Goal: Task Accomplishment & Management: Manage account settings

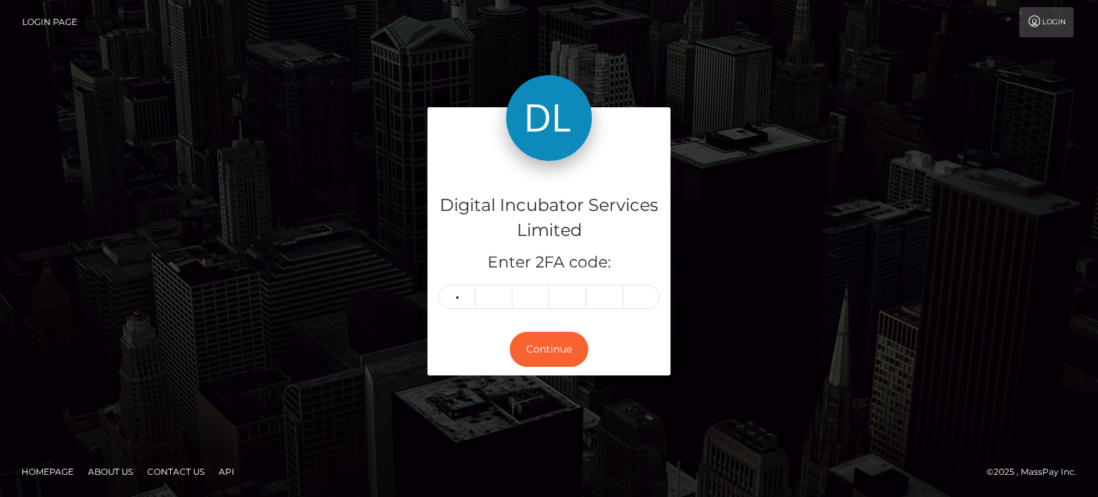
type input "4"
type input "5"
type input "7"
type input "2"
type input "3"
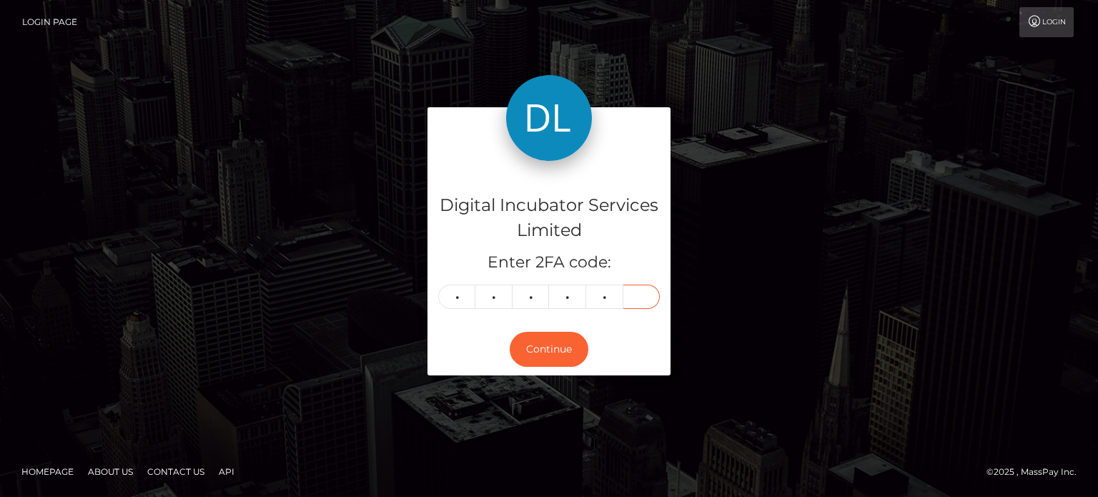
type input "0"
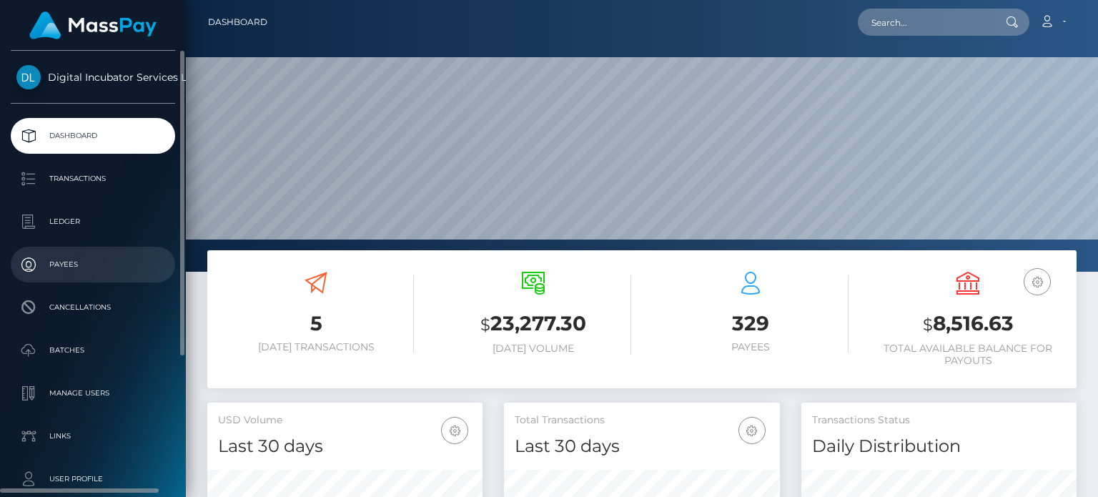
scroll to position [253, 275]
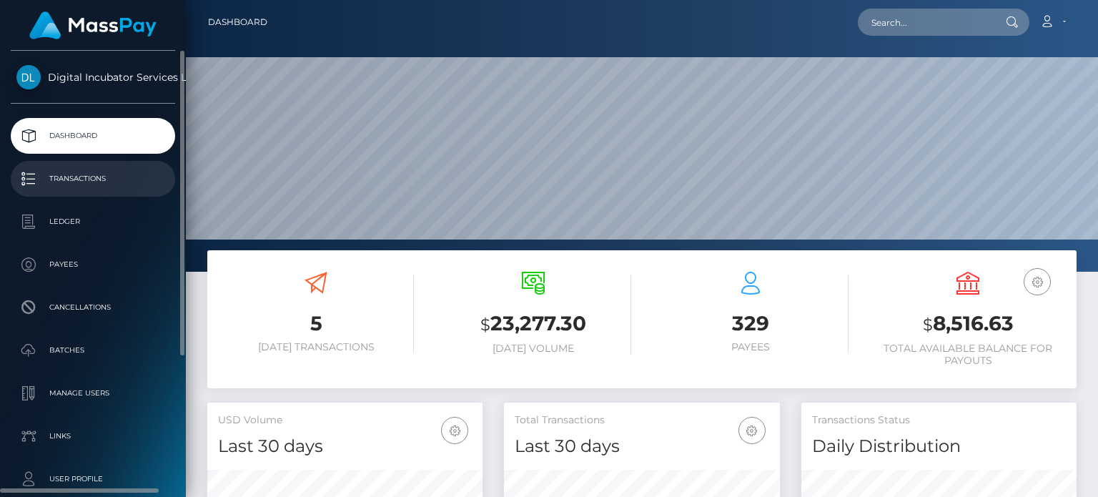
click at [79, 165] on link "Transactions" at bounding box center [93, 179] width 164 height 36
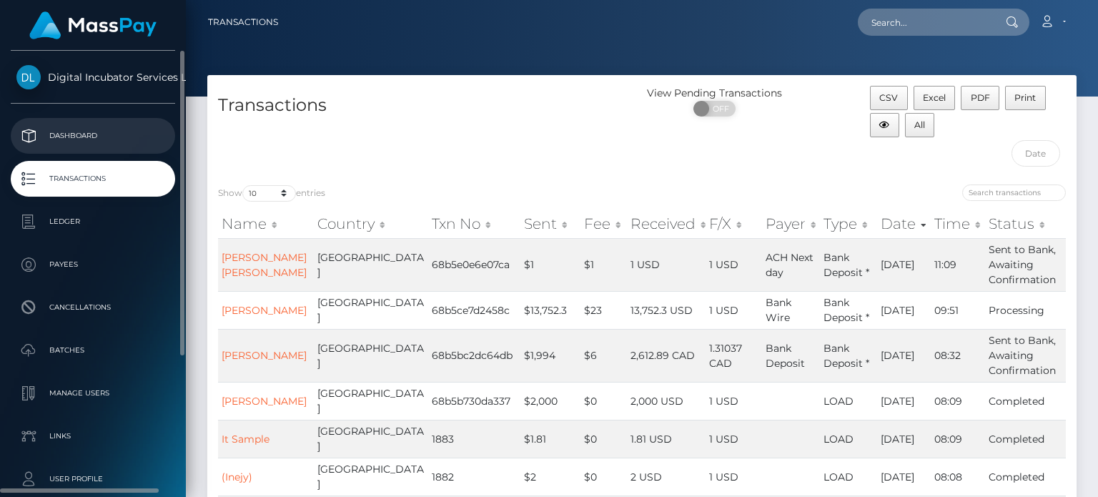
click at [83, 129] on p "Dashboard" at bounding box center [92, 135] width 153 height 21
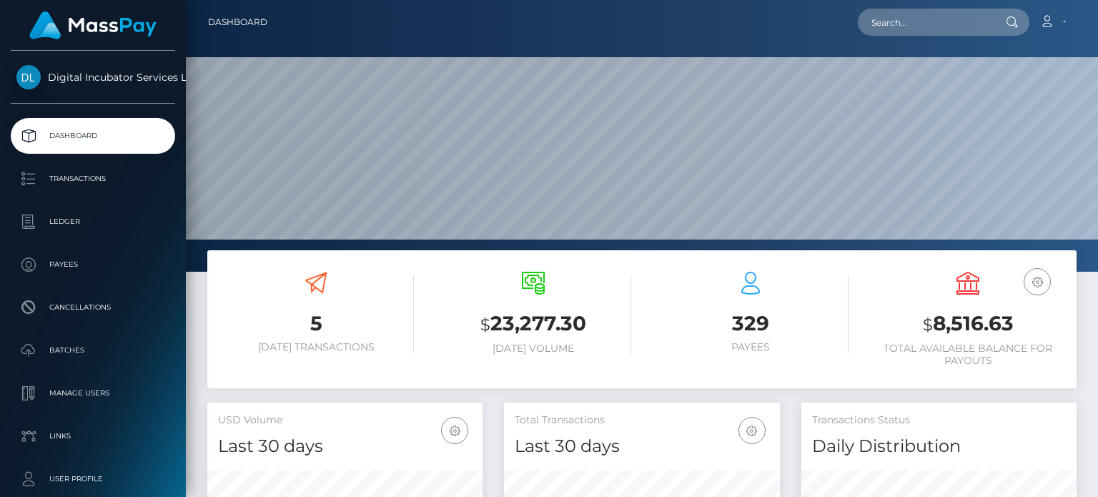
scroll to position [253, 275]
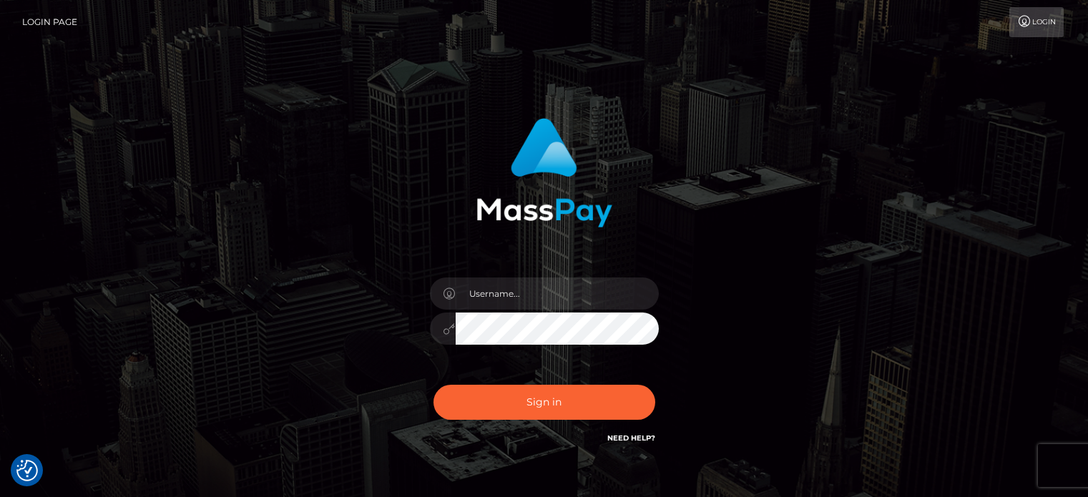
checkbox input "true"
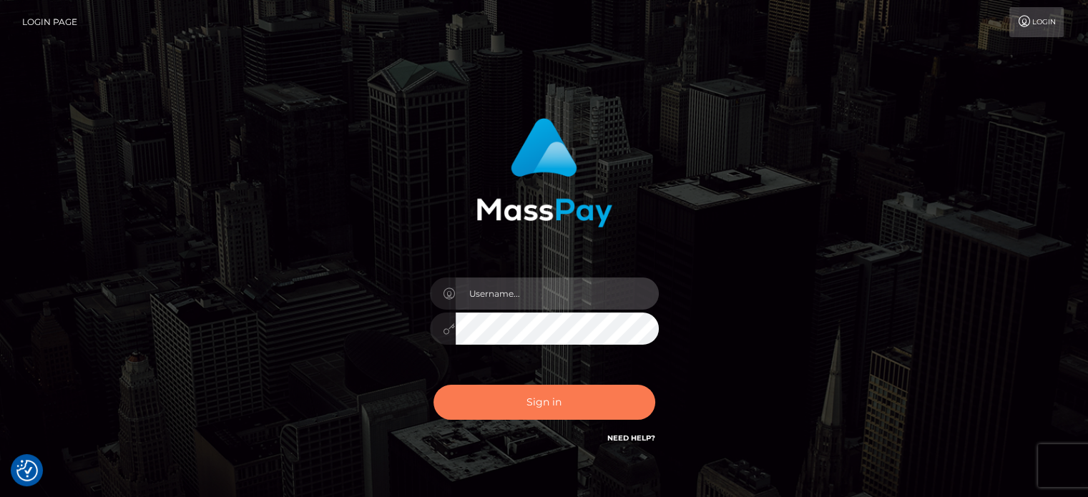
type input "[PERSON_NAME][URL]"
click at [538, 403] on button "Sign in" at bounding box center [544, 402] width 222 height 35
type input "[PERSON_NAME][URL]"
click at [538, 403] on button "Sign in" at bounding box center [544, 402] width 222 height 35
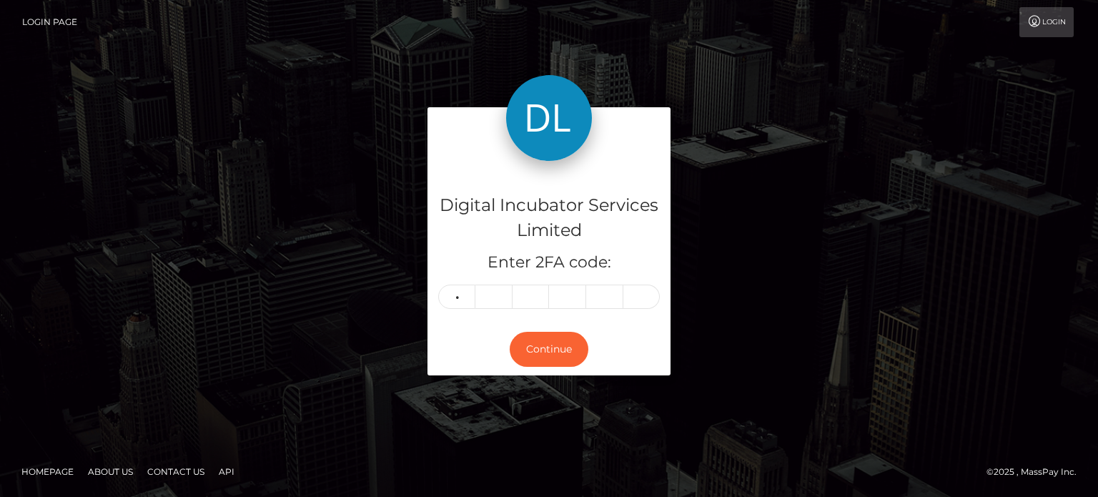
type input "6"
type input "8"
type input "6"
type input "4"
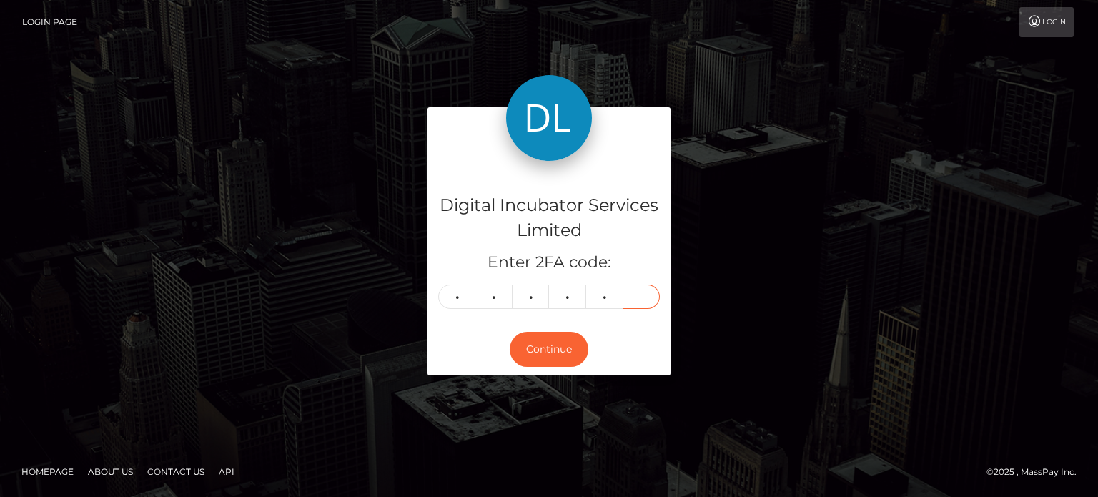
type input "0"
